Goal: Transaction & Acquisition: Purchase product/service

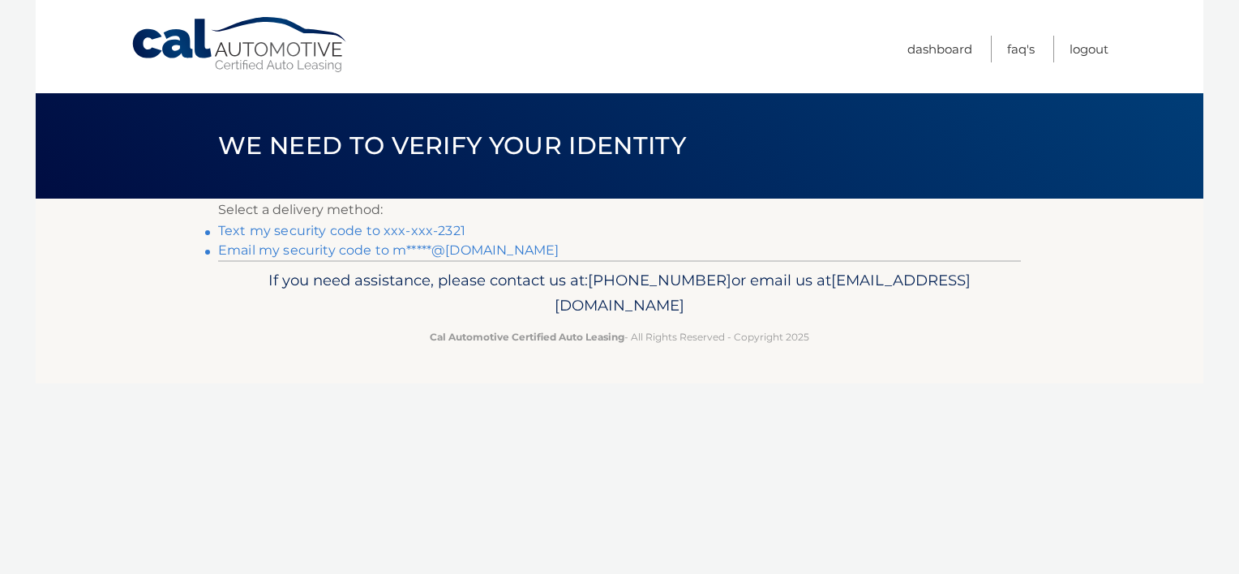
click at [418, 231] on link "Text my security code to xxx-xxx-2321" at bounding box center [341, 230] width 247 height 15
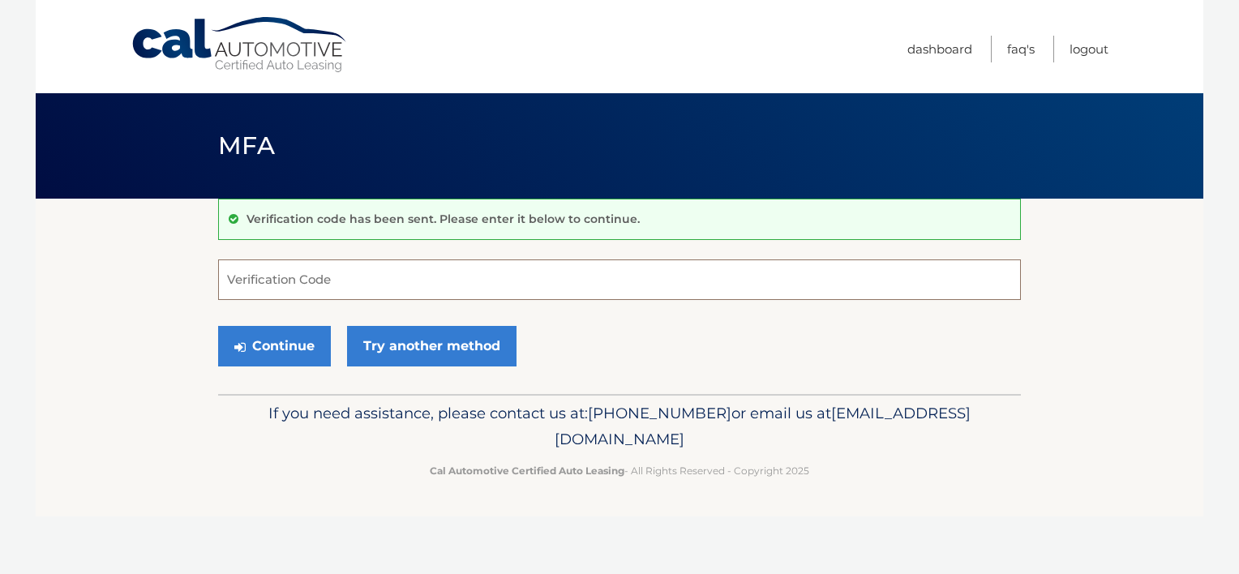
click at [390, 284] on input "Verification Code" at bounding box center [619, 280] width 803 height 41
type input "886973"
click at [218, 326] on button "Continue" at bounding box center [274, 346] width 113 height 41
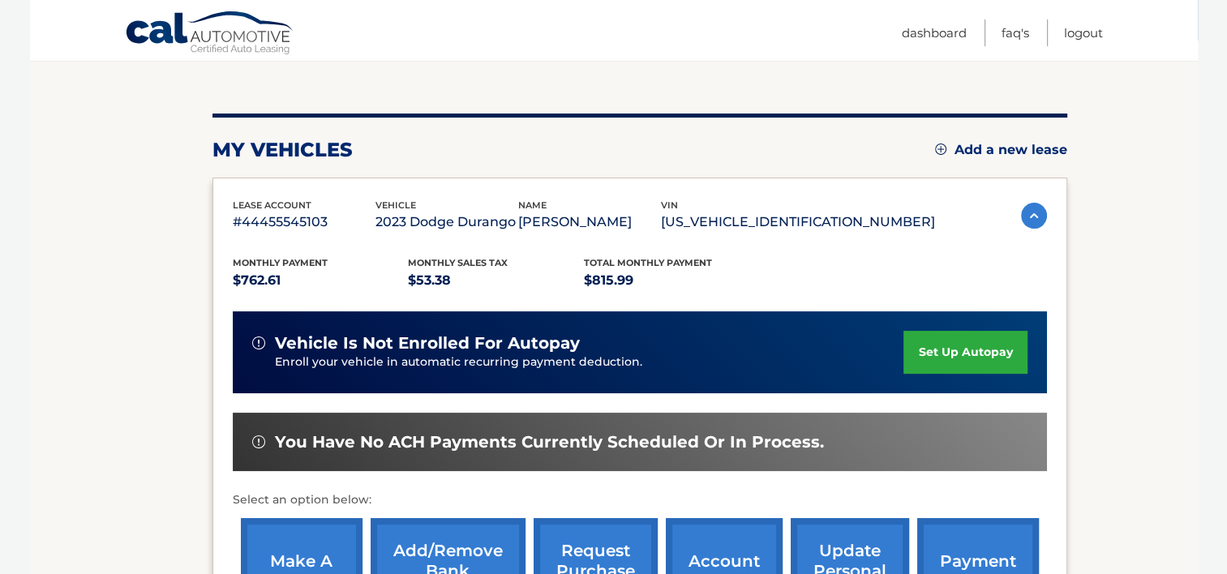
scroll to position [162, 0]
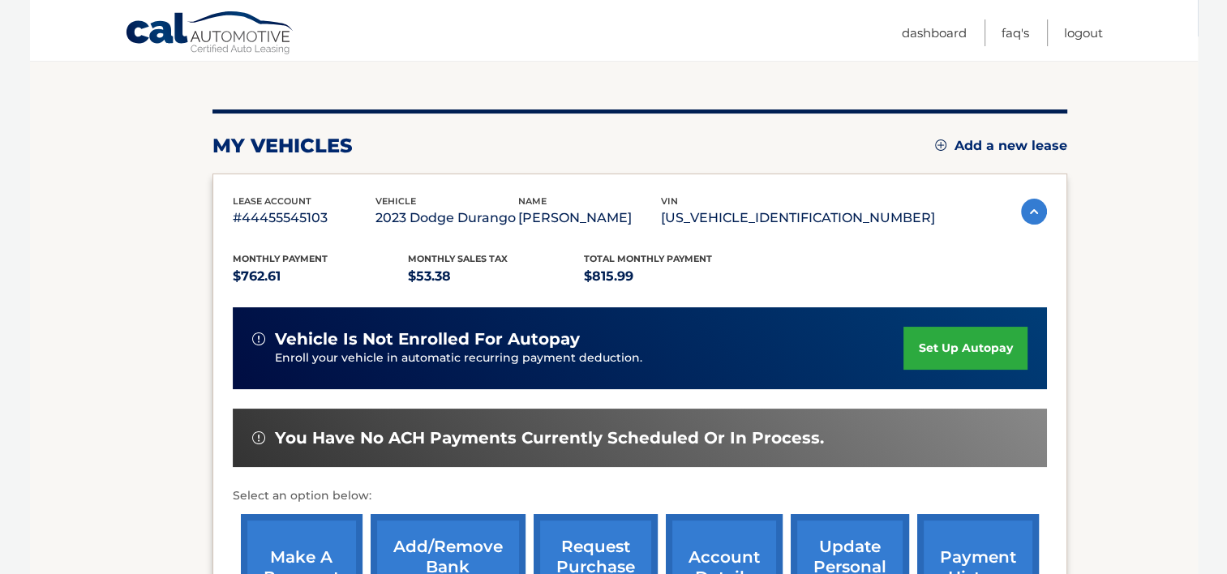
click at [307, 548] on link "make a payment" at bounding box center [302, 567] width 122 height 106
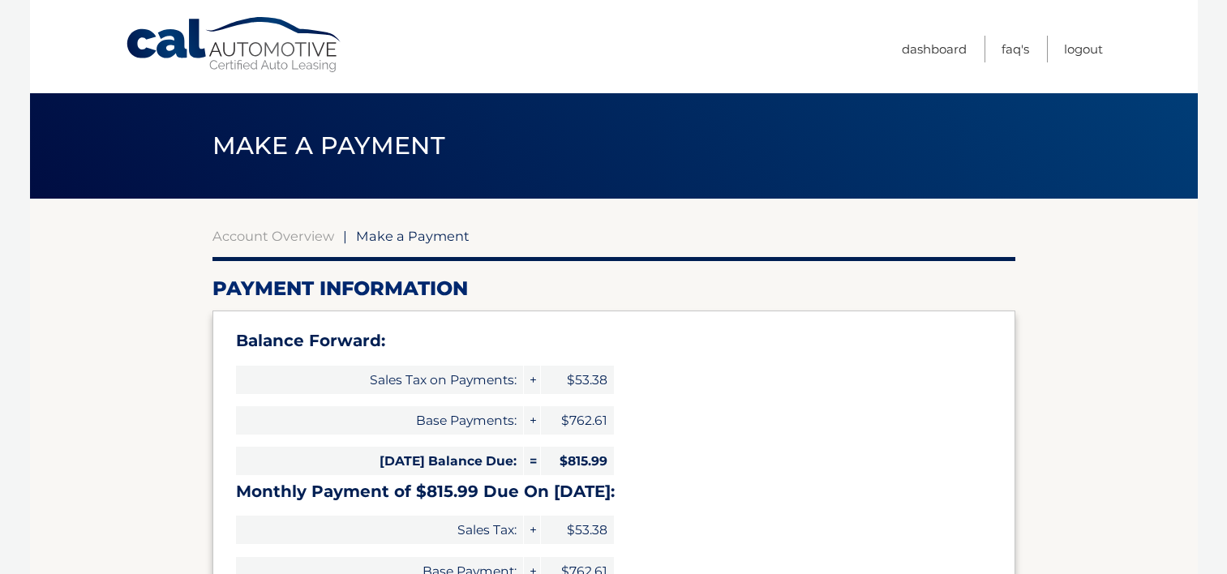
select select "M2UxOTc0YmMtOWRjZC00ZjE3LWI2ZmYtN2VhZTIxNmIwNjk2"
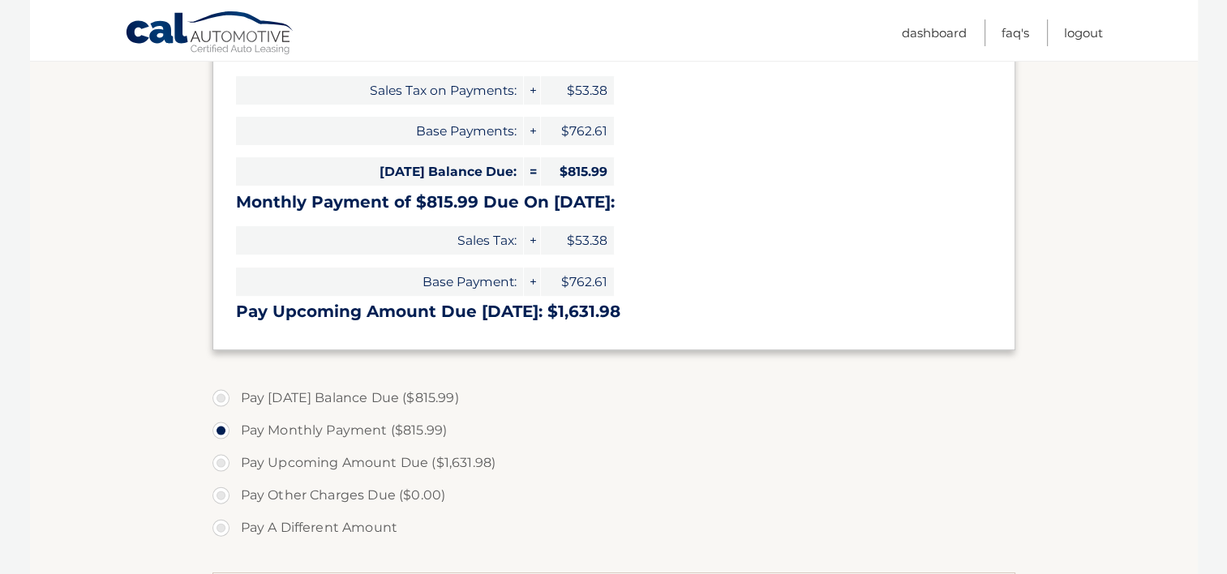
scroll to position [292, 0]
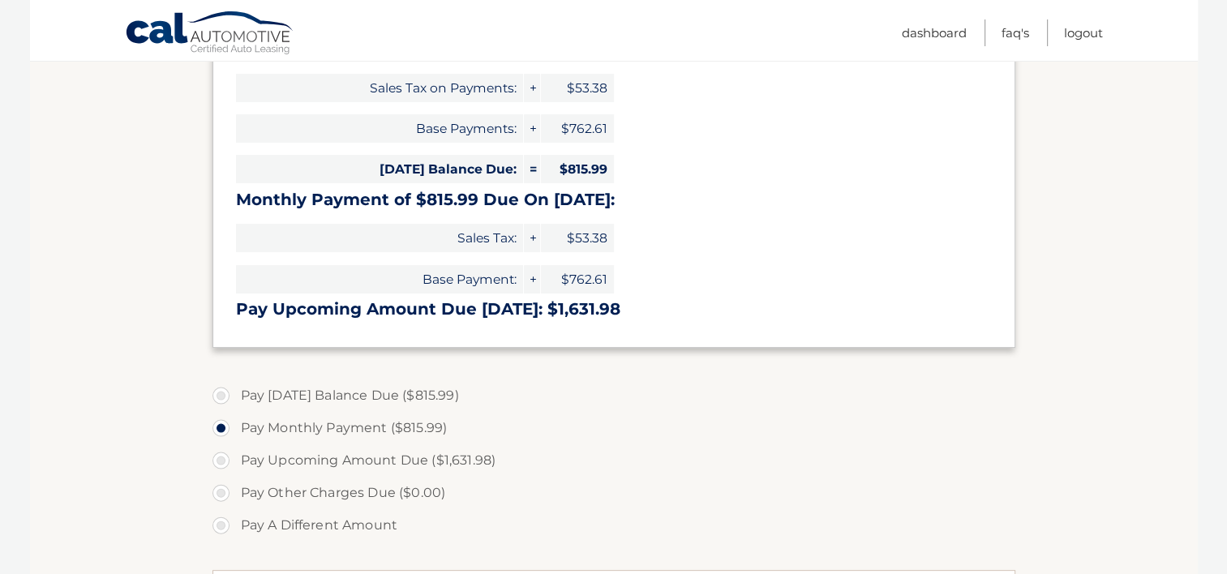
click at [221, 393] on label "Pay Today's Balance Due ($815.99)" at bounding box center [613, 396] width 803 height 32
click at [221, 393] on input "Pay Today's Balance Due ($815.99)" at bounding box center [227, 393] width 16 height 26
radio input "true"
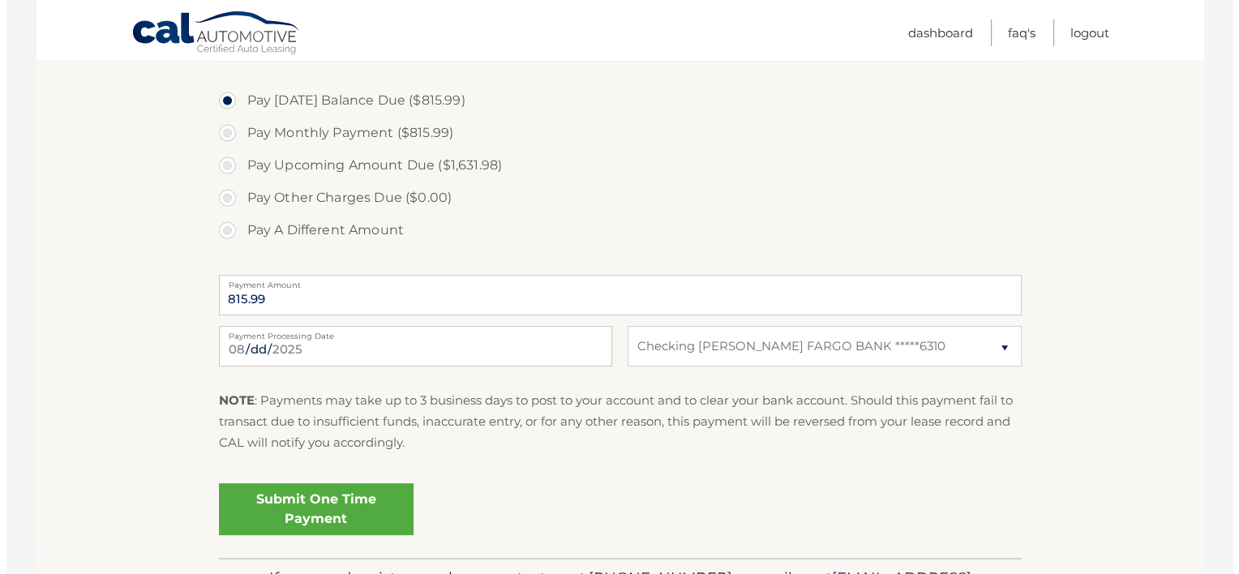
scroll to position [594, 0]
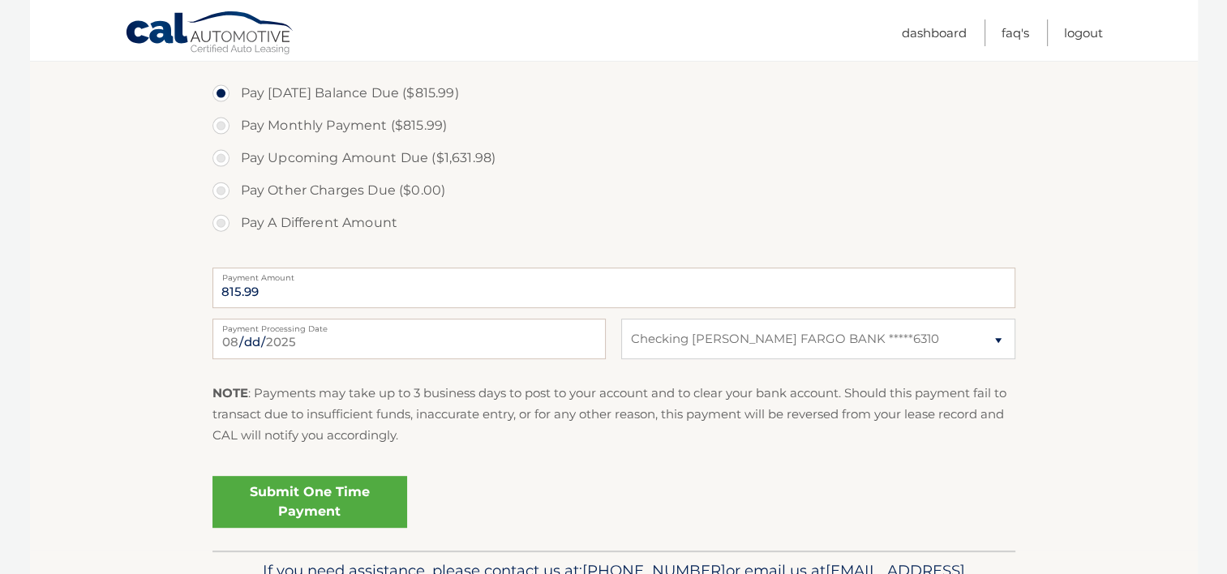
click at [324, 483] on link "Submit One Time Payment" at bounding box center [309, 502] width 195 height 52
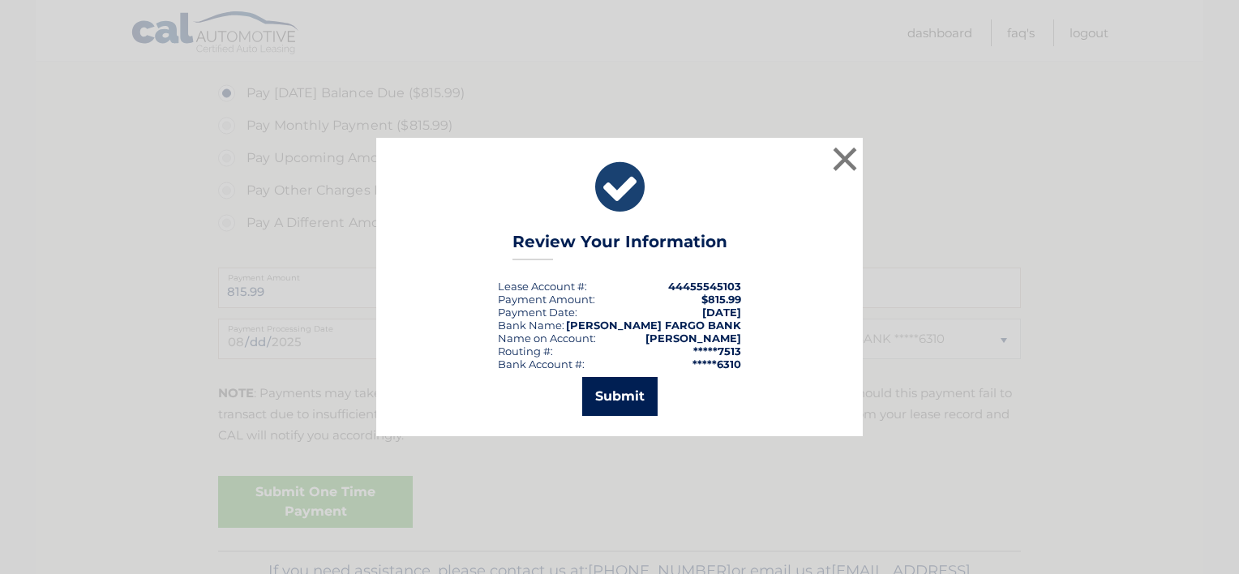
click at [616, 394] on button "Submit" at bounding box center [619, 396] width 75 height 39
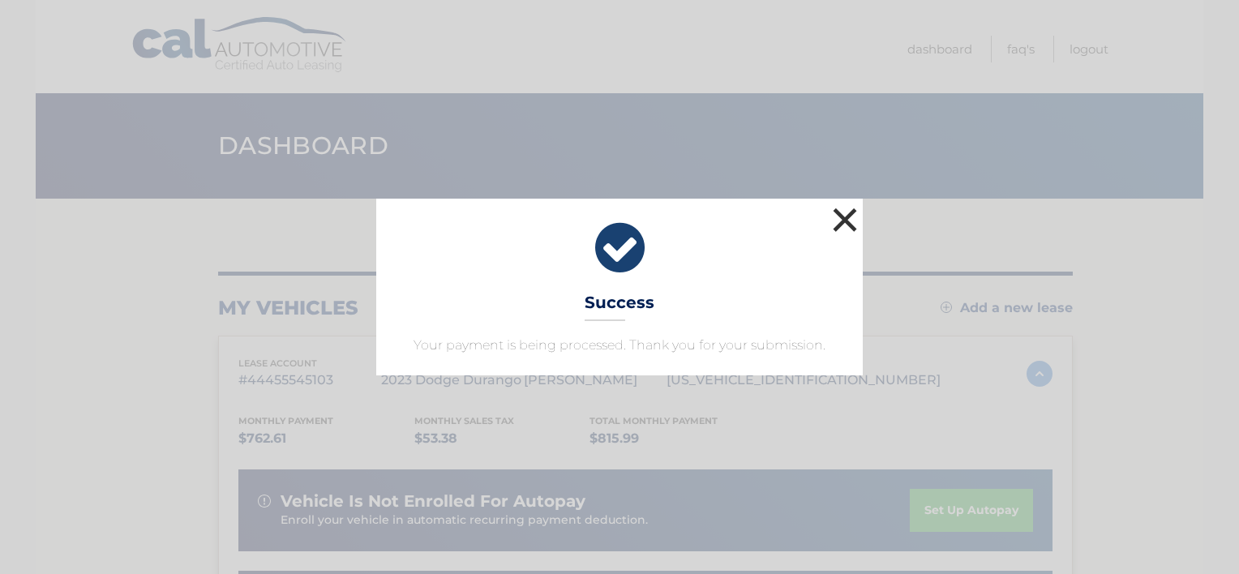
click at [855, 214] on button "×" at bounding box center [845, 220] width 32 height 32
